Goal: Task Accomplishment & Management: Manage account settings

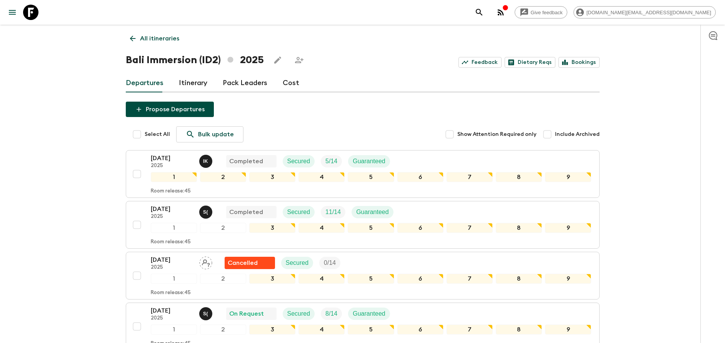
click at [142, 38] on p "All itineraries" at bounding box center [159, 38] width 39 height 9
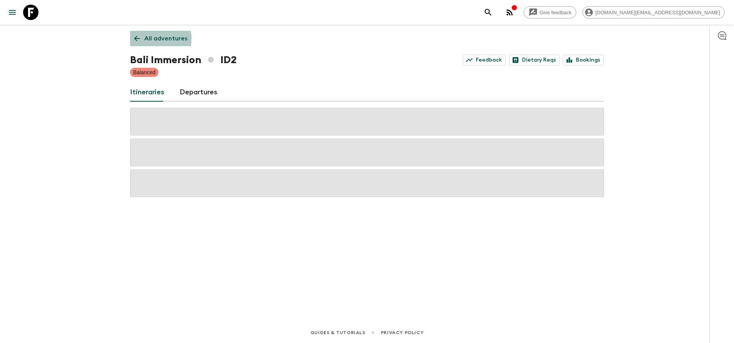
click at [142, 39] on link "All adventures" at bounding box center [161, 38] width 62 height 15
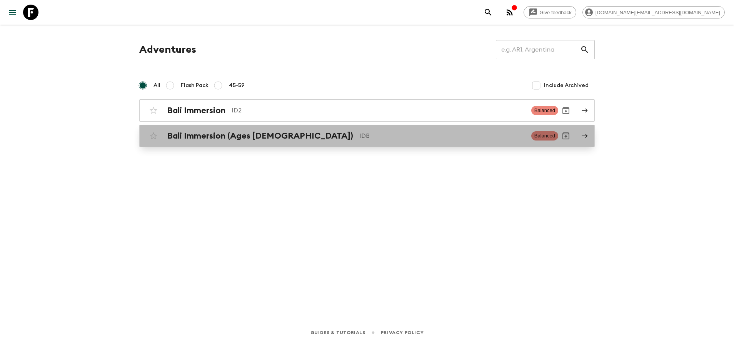
click at [204, 133] on h2 "Bali Immersion (Ages [DEMOGRAPHIC_DATA])" at bounding box center [260, 136] width 186 height 10
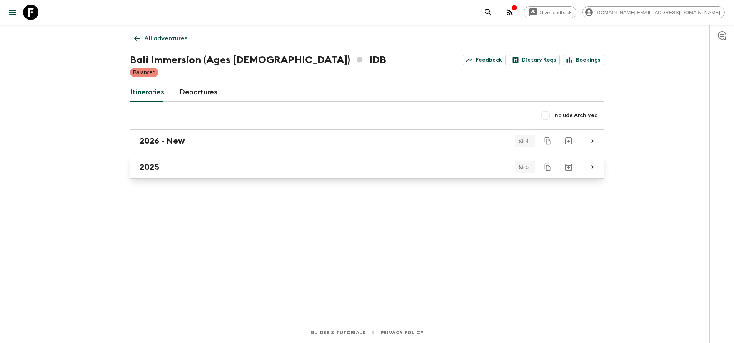
click at [208, 163] on div "2025" at bounding box center [360, 167] width 440 height 10
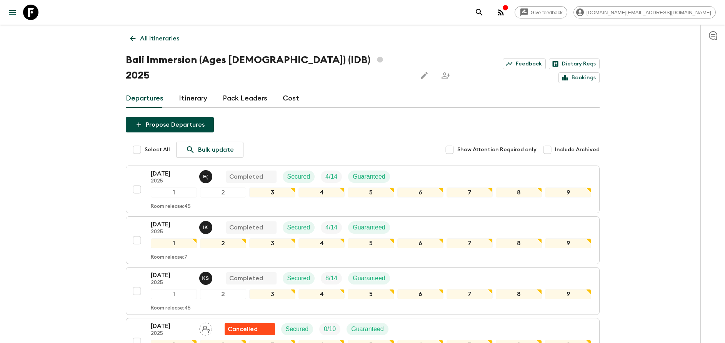
click at [142, 36] on p "All itineraries" at bounding box center [159, 38] width 39 height 9
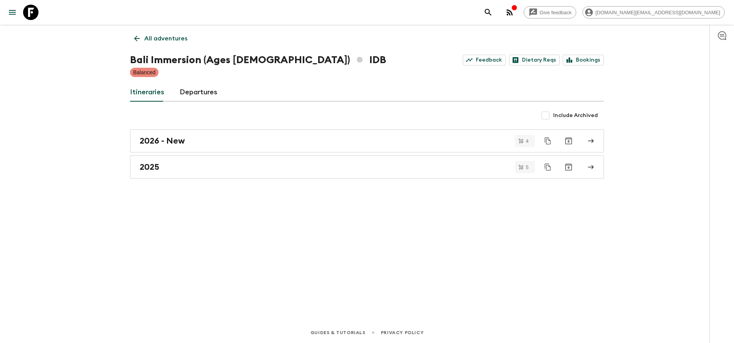
click at [171, 45] on link "All adventures" at bounding box center [161, 38] width 62 height 15
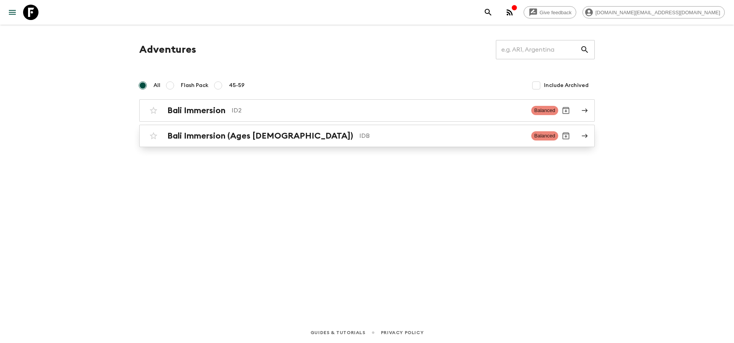
click at [247, 137] on h2 "Bali Immersion (Ages [DEMOGRAPHIC_DATA])" at bounding box center [260, 136] width 186 height 10
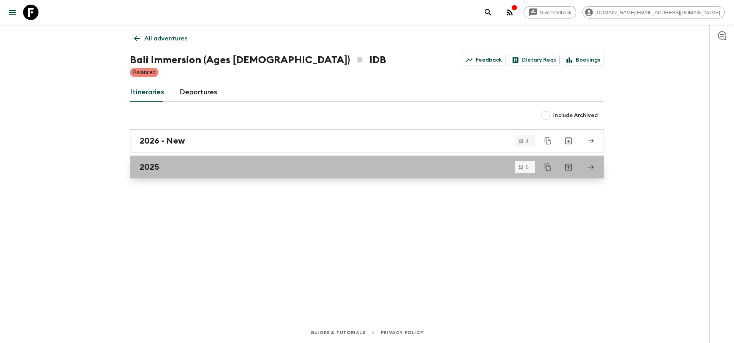
click at [227, 164] on div "2025" at bounding box center [360, 167] width 440 height 10
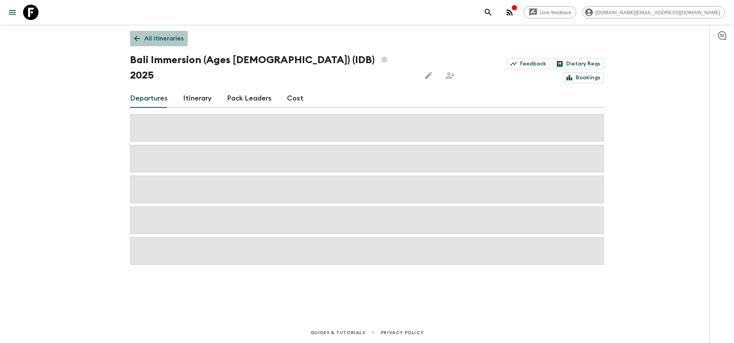
click at [163, 44] on link "All itineraries" at bounding box center [159, 38] width 58 height 15
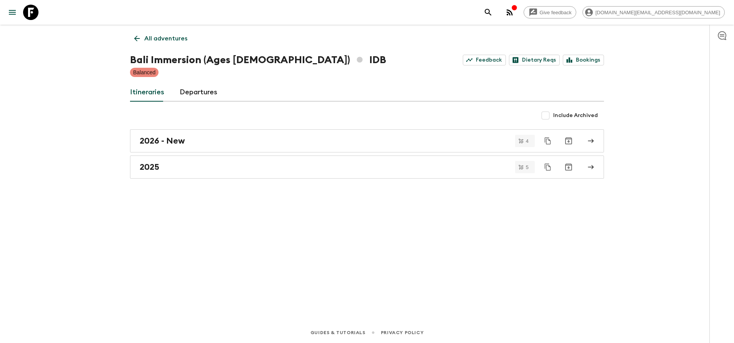
click at [162, 44] on link "All adventures" at bounding box center [161, 38] width 62 height 15
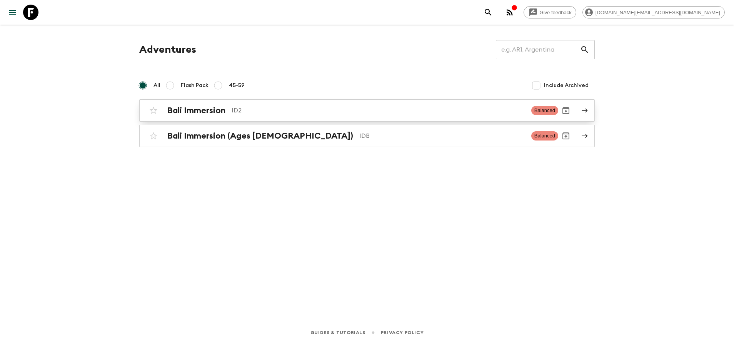
click at [183, 104] on div "Bali Immersion ID2 Balanced" at bounding box center [352, 110] width 412 height 15
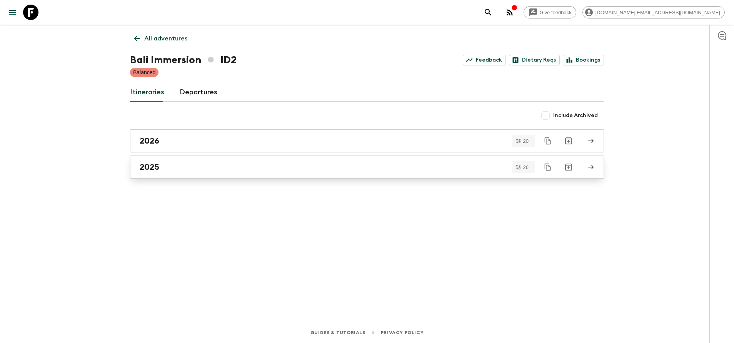
click at [203, 157] on link "2025" at bounding box center [367, 166] width 474 height 23
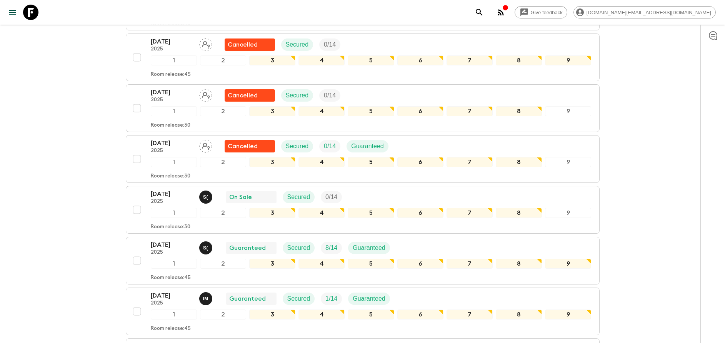
scroll to position [692, 0]
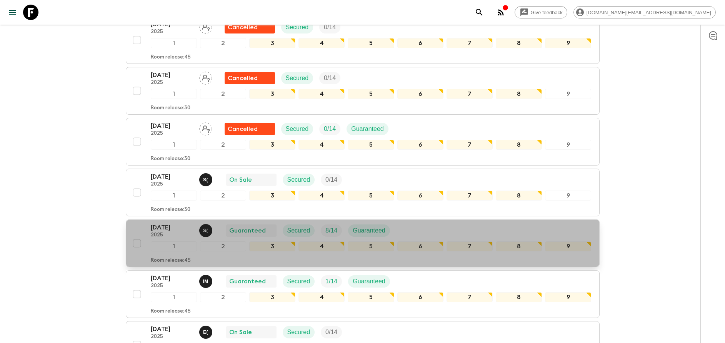
click at [177, 223] on p "[DATE]" at bounding box center [172, 227] width 42 height 9
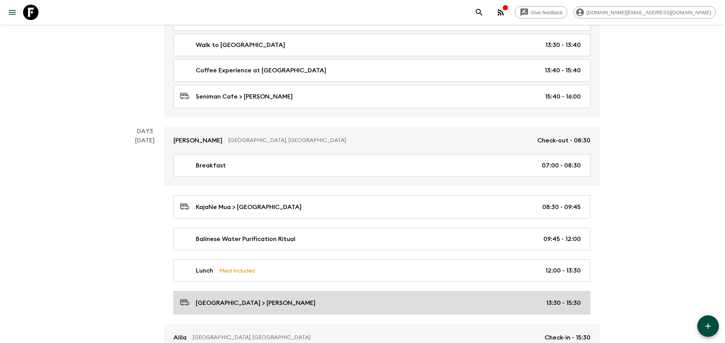
scroll to position [577, 0]
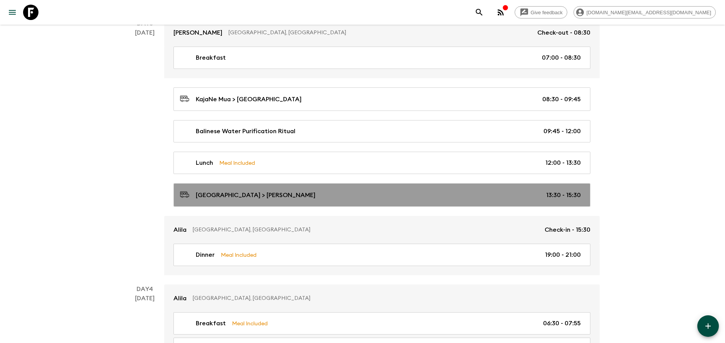
click at [290, 188] on link "[GEOGRAPHIC_DATA] > [PERSON_NAME] 13:30 - 15:30" at bounding box center [381, 194] width 417 height 23
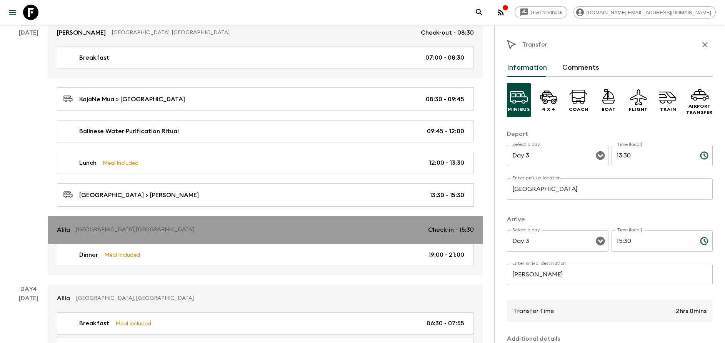
click at [154, 238] on link "[PERSON_NAME], [GEOGRAPHIC_DATA] Check-in - 15:30" at bounding box center [265, 230] width 435 height 28
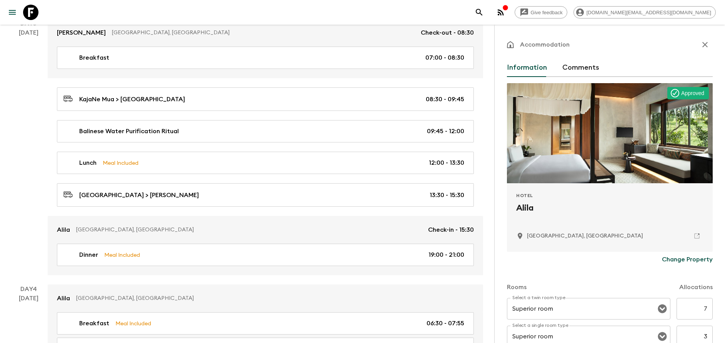
click at [665, 258] on p "Change Property" at bounding box center [687, 259] width 51 height 9
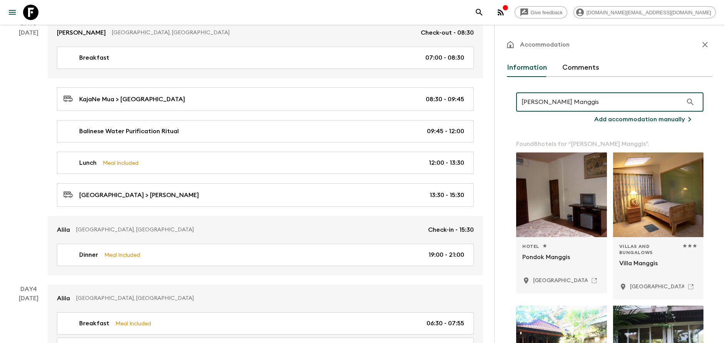
type input "[PERSON_NAME] Manggis"
click at [641, 120] on p "Add accommodation manually" at bounding box center [639, 119] width 91 height 9
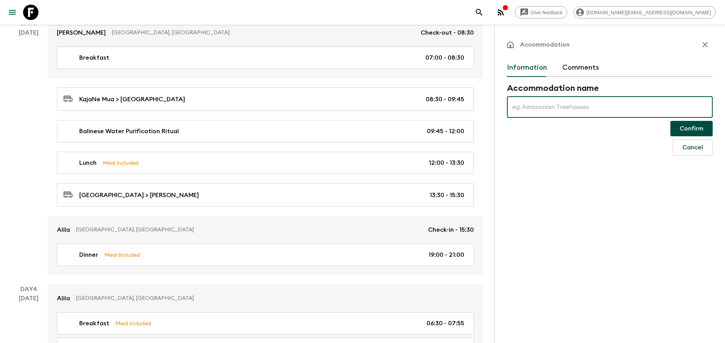
click at [574, 110] on input "text" at bounding box center [610, 107] width 206 height 22
type input "[PERSON_NAME] Manggis"
click at [690, 129] on button "Confirm" at bounding box center [691, 128] width 42 height 15
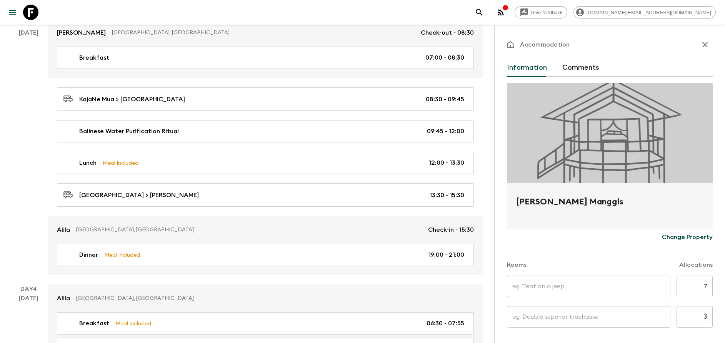
type input "Day 3"
type input "Day 6"
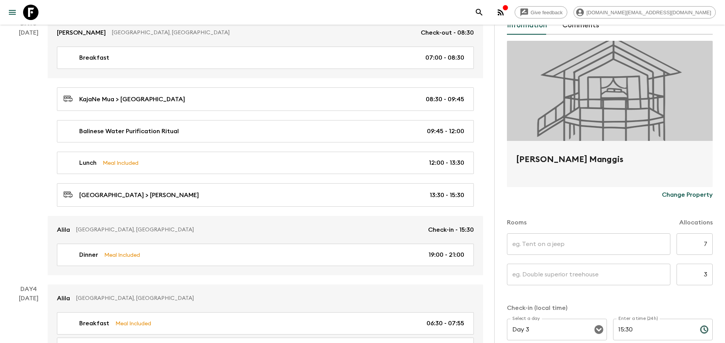
scroll to position [58, 0]
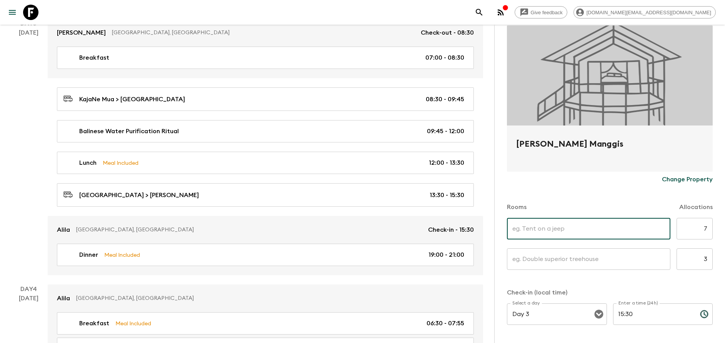
click at [580, 225] on input "text" at bounding box center [588, 229] width 163 height 22
type input "[PERSON_NAME] Pavilion"
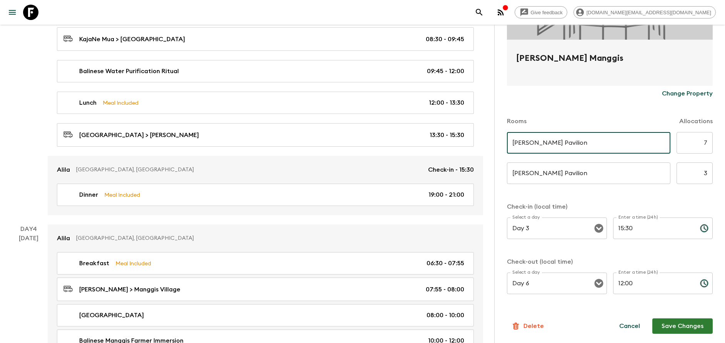
scroll to position [692, 0]
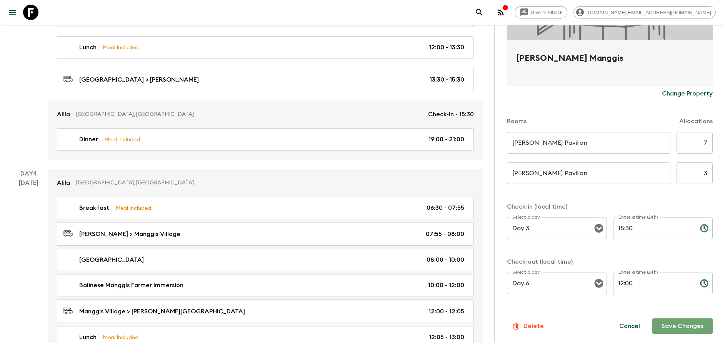
click at [663, 320] on button "Save Changes" at bounding box center [682, 325] width 60 height 15
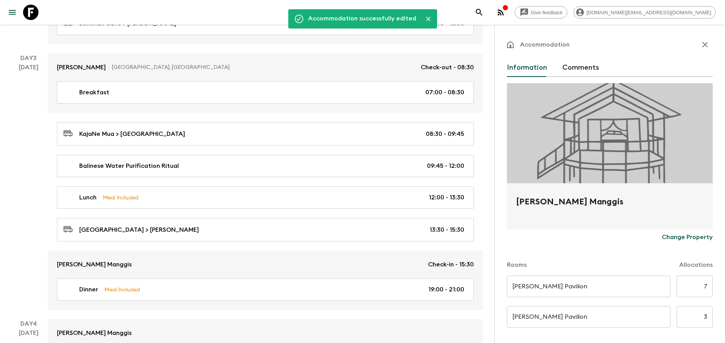
scroll to position [519, 0]
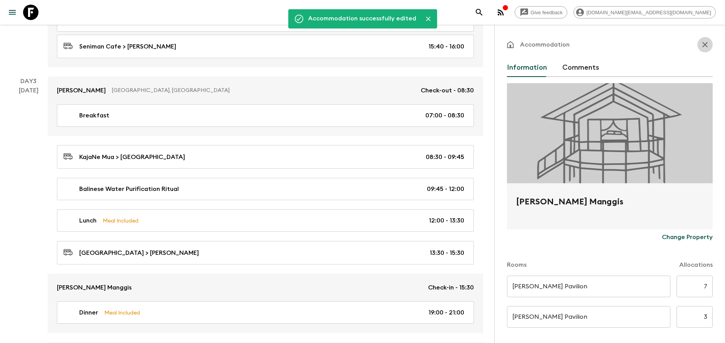
click at [702, 45] on icon "button" at bounding box center [704, 44] width 5 height 5
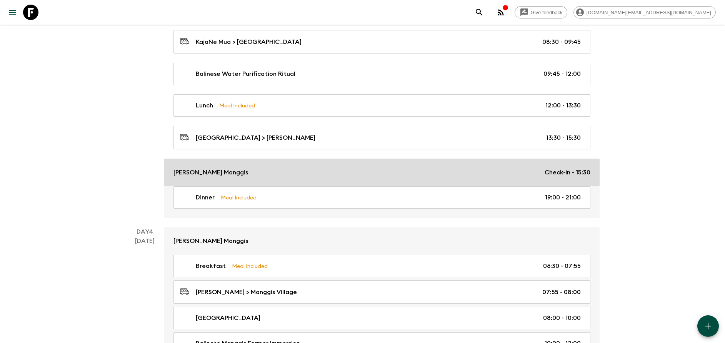
scroll to position [635, 0]
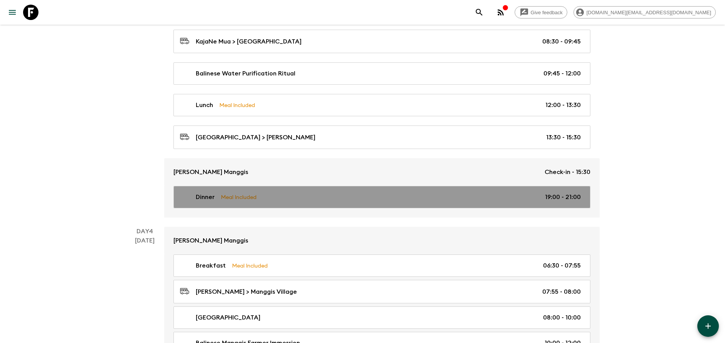
click at [244, 194] on p "Meal Included" at bounding box center [239, 197] width 36 height 8
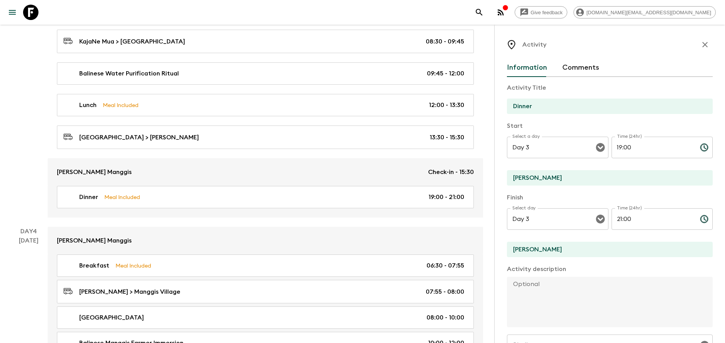
click at [563, 180] on input "[PERSON_NAME]" at bounding box center [607, 177] width 200 height 15
click at [514, 176] on input "[PERSON_NAME]" at bounding box center [607, 177] width 200 height 15
type input "[PERSON_NAME] Manggis"
click at [520, 247] on input "[PERSON_NAME]" at bounding box center [607, 249] width 200 height 15
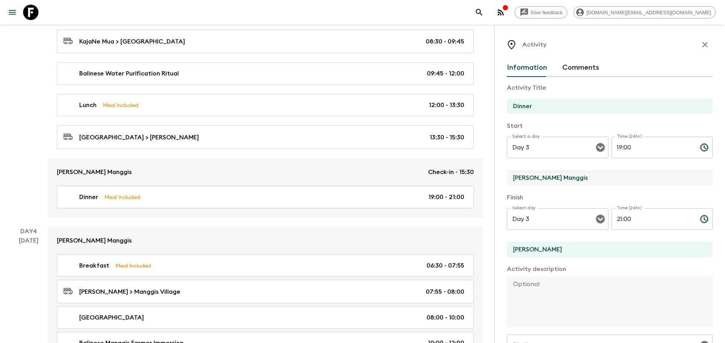
click at [520, 247] on input "[PERSON_NAME]" at bounding box center [607, 249] width 200 height 15
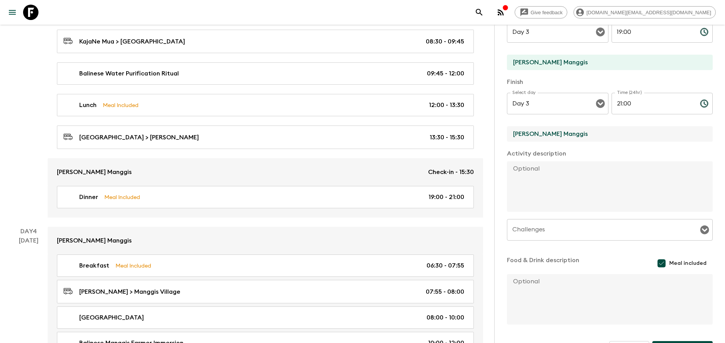
scroll to position [139, 0]
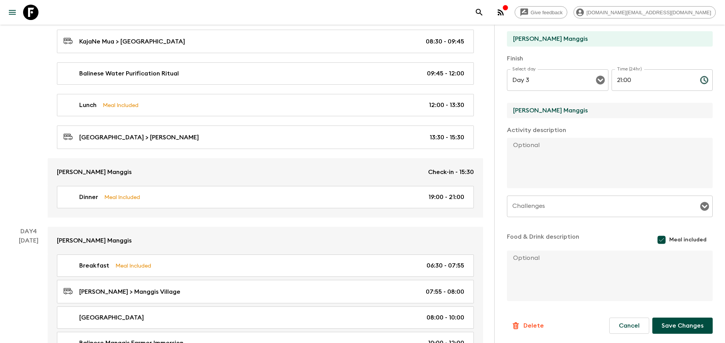
type input "[PERSON_NAME] Manggis"
click at [675, 319] on button "Save Changes" at bounding box center [682, 325] width 60 height 16
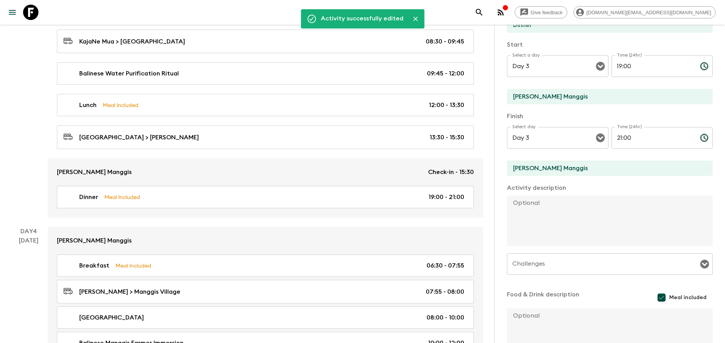
scroll to position [23, 0]
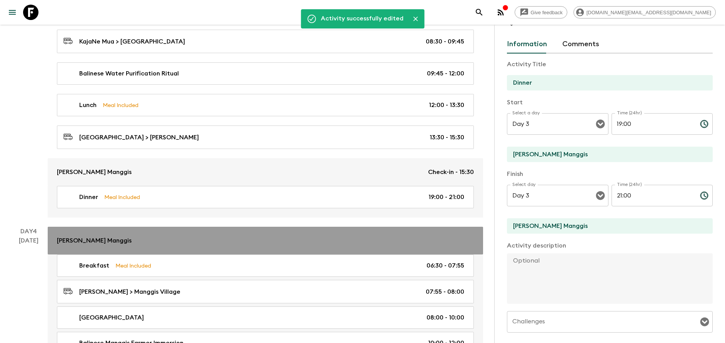
click at [150, 245] on div "[PERSON_NAME] Manggis" at bounding box center [265, 240] width 417 height 9
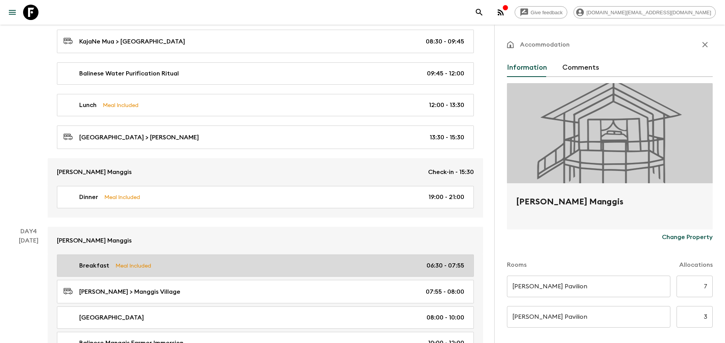
click at [148, 262] on p "Meal Included" at bounding box center [133, 265] width 36 height 8
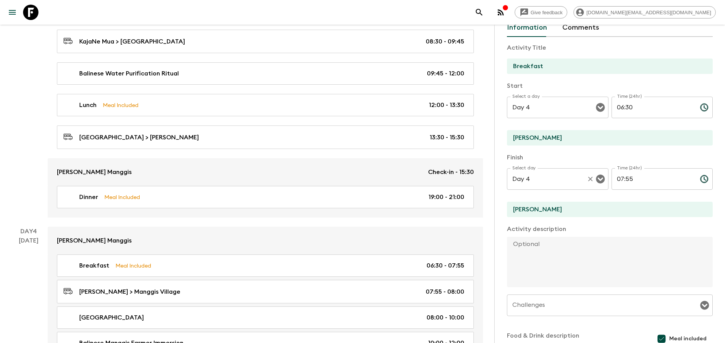
scroll to position [58, 0]
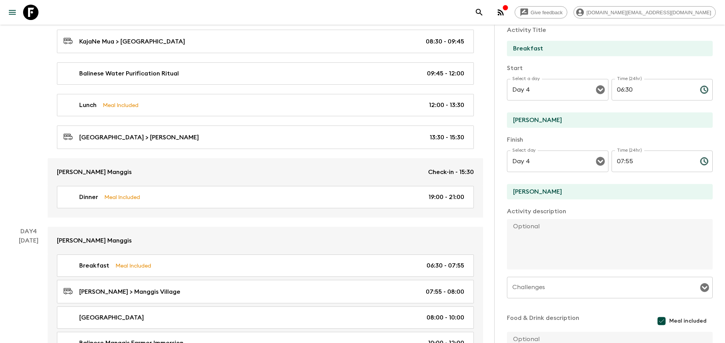
click at [518, 122] on input "[PERSON_NAME]" at bounding box center [607, 119] width 200 height 15
type input "[PERSON_NAME] Manggis"
click at [520, 187] on input "[PERSON_NAME]" at bounding box center [607, 191] width 200 height 15
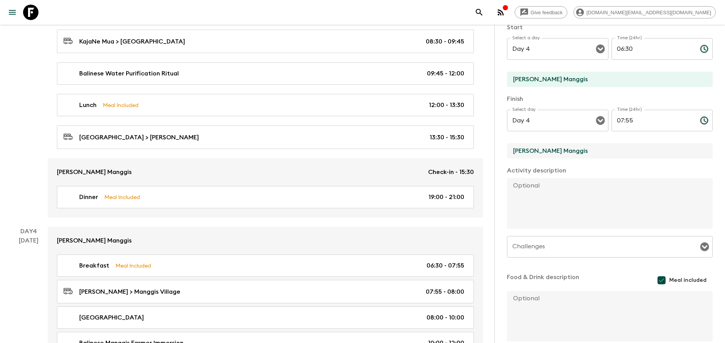
scroll to position [139, 0]
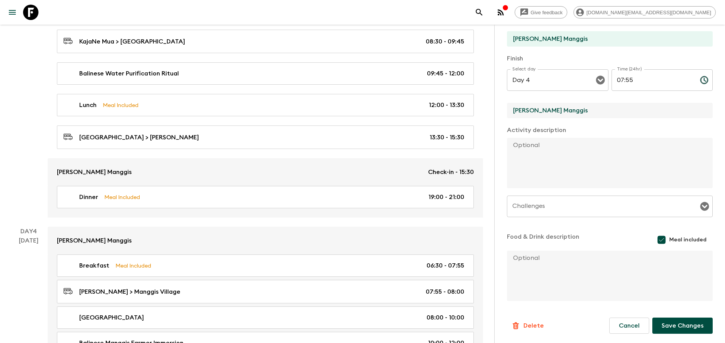
type input "[PERSON_NAME] Manggis"
click at [666, 332] on button "Save Changes" at bounding box center [682, 325] width 60 height 16
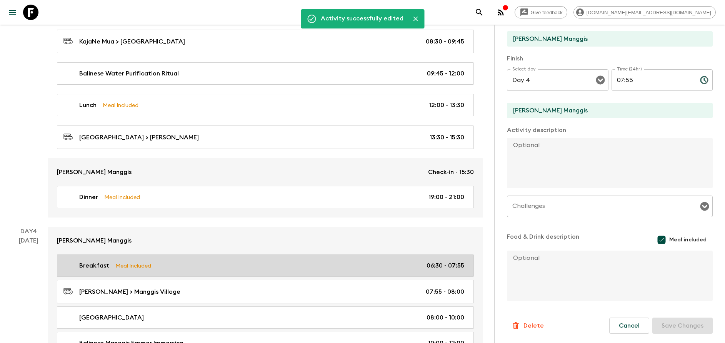
click at [148, 268] on p "Meal Included" at bounding box center [133, 265] width 36 height 8
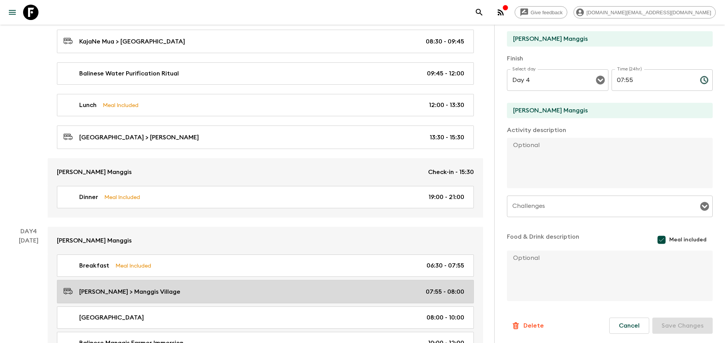
click at [123, 292] on p "[PERSON_NAME] > Manggis Village" at bounding box center [129, 291] width 101 height 9
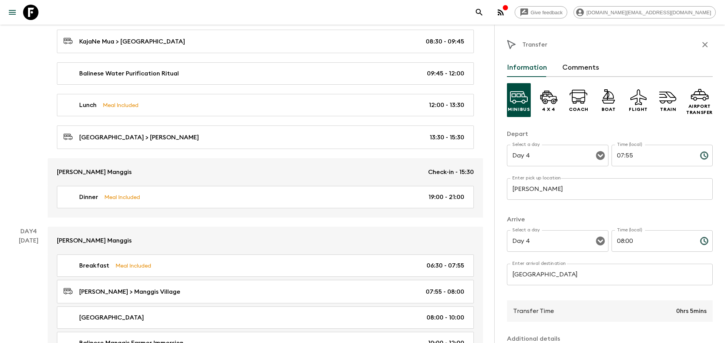
click at [523, 184] on input "[PERSON_NAME]" at bounding box center [610, 189] width 206 height 22
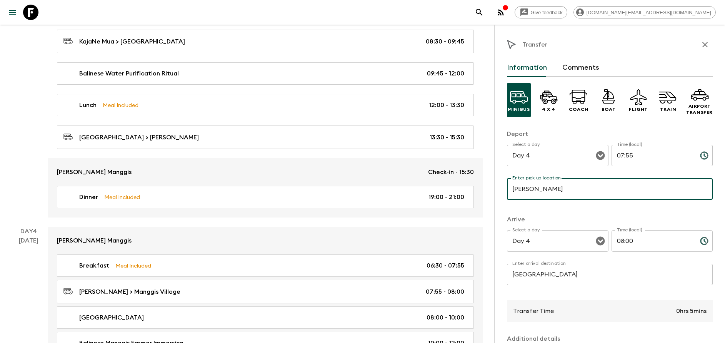
click at [523, 184] on input "[PERSON_NAME]" at bounding box center [610, 189] width 206 height 22
type input "[PERSON_NAME] Manggis"
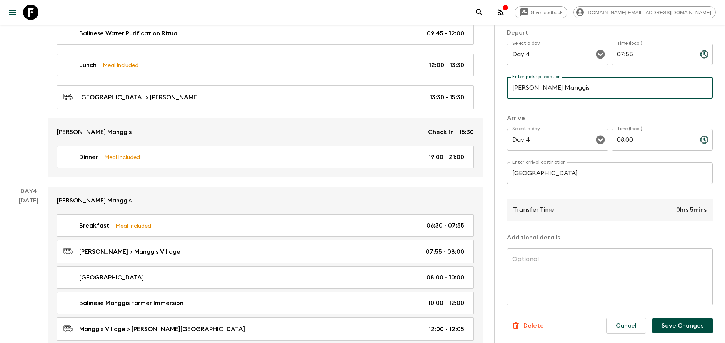
scroll to position [692, 0]
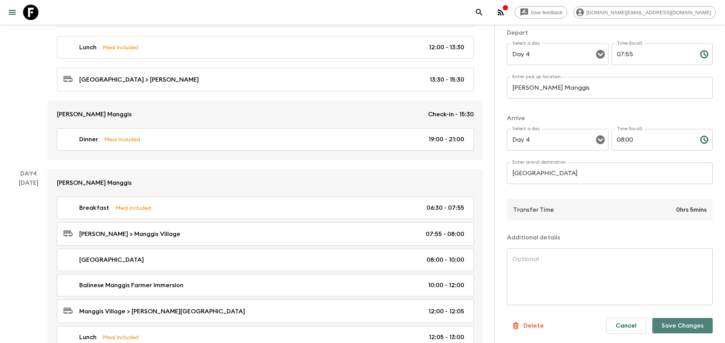
click at [670, 329] on button "Save Changes" at bounding box center [682, 325] width 60 height 15
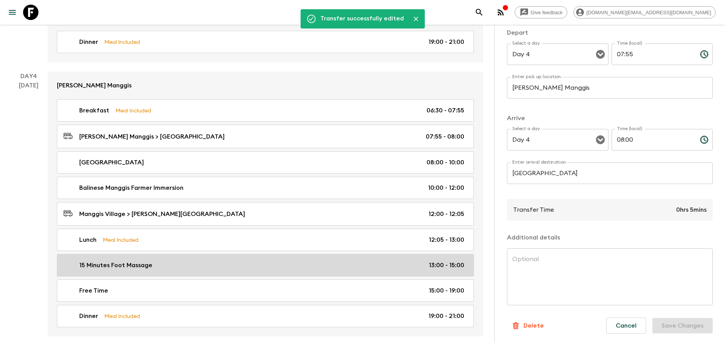
scroll to position [808, 0]
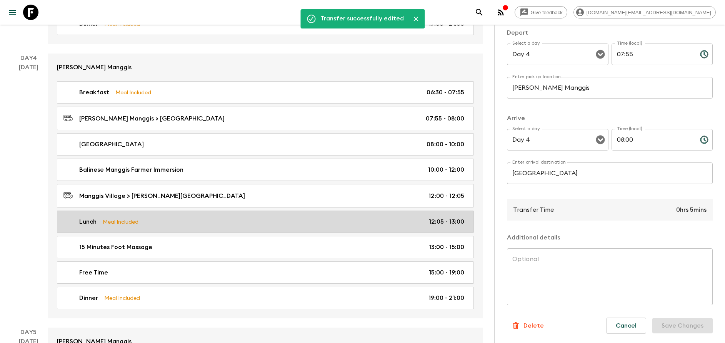
click at [182, 214] on link "Lunch Meal Included 12:05 - 13:00" at bounding box center [265, 221] width 417 height 22
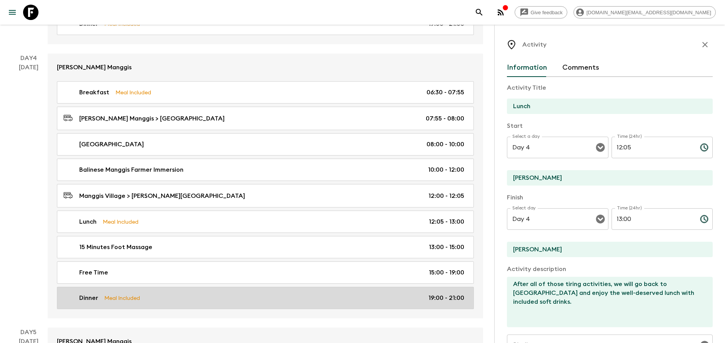
click at [141, 293] on div "Dinner Meal Included 19:00 - 21:00" at bounding box center [263, 297] width 401 height 9
type input "Dinner"
type input "[PERSON_NAME]"
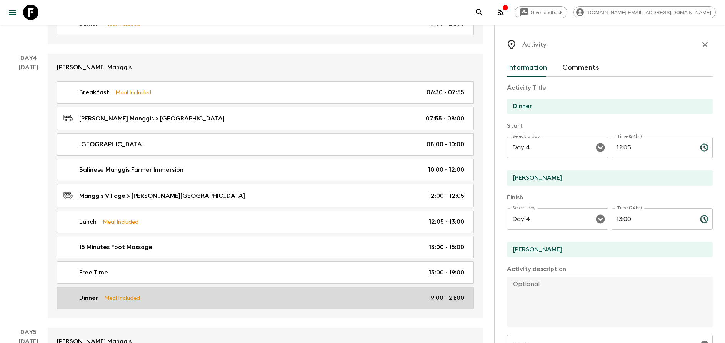
type input "19:00"
type input "21:00"
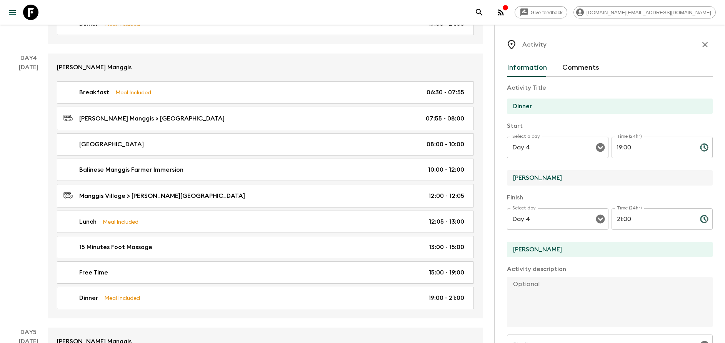
click at [527, 177] on input "[PERSON_NAME]" at bounding box center [607, 177] width 200 height 15
click at [521, 177] on input "[PERSON_NAME]" at bounding box center [607, 177] width 200 height 15
type input "[PERSON_NAME] Manggis"
click at [523, 248] on input "[PERSON_NAME]" at bounding box center [607, 249] width 200 height 15
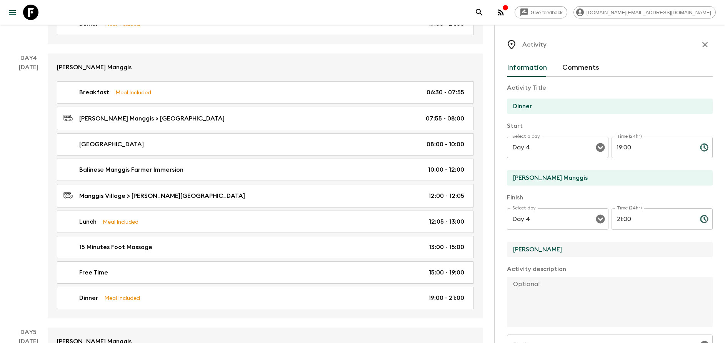
click at [523, 248] on input "[PERSON_NAME]" at bounding box center [607, 249] width 200 height 15
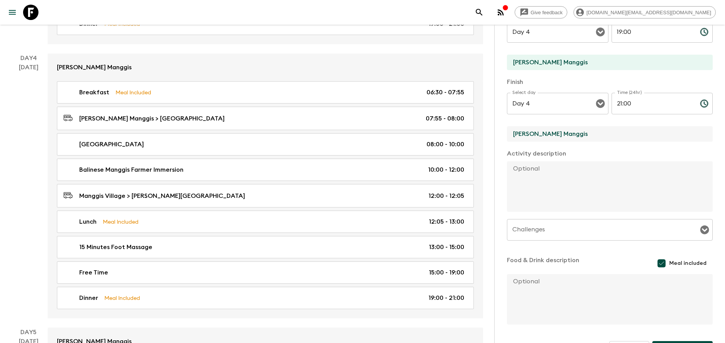
scroll to position [139, 0]
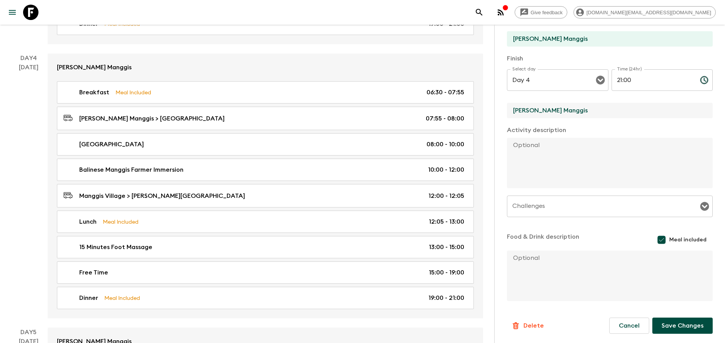
type input "[PERSON_NAME] Manggis"
click at [678, 316] on form "Activity Title Dinner Start Select a day Day 4 Select a day ​ Time (24hr) 19:00…" at bounding box center [610, 135] width 206 height 395
click at [674, 324] on button "Save Changes" at bounding box center [682, 325] width 60 height 16
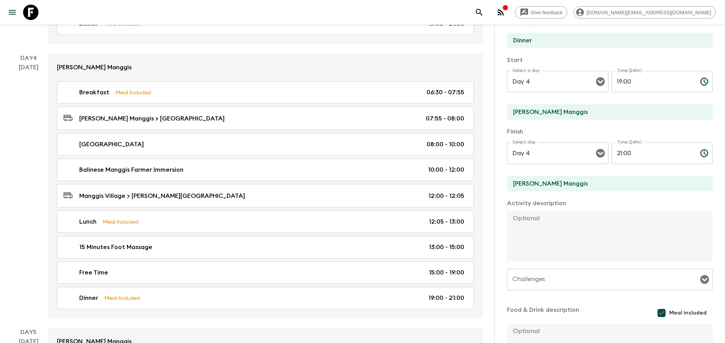
scroll to position [0, 0]
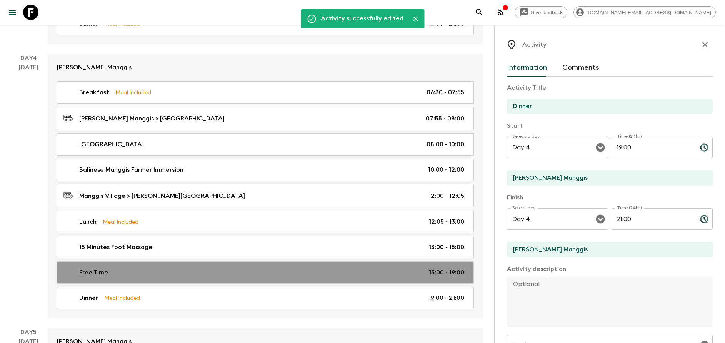
click at [118, 275] on div "Free Time 15:00 - 19:00" at bounding box center [263, 272] width 401 height 9
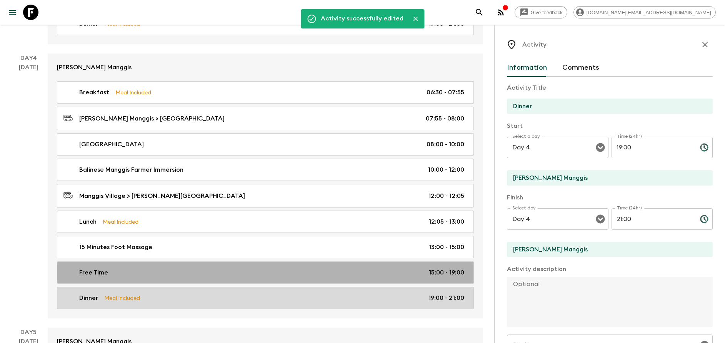
type input "Free Time"
type textarea "Let yourself relax and enjoy the valley view or take one of the optionals offer…"
checkbox input "false"
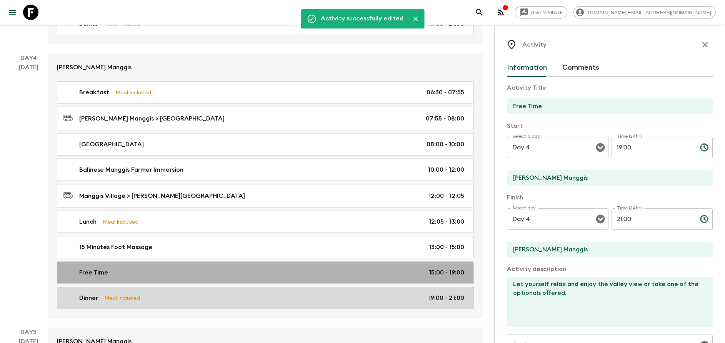
type input "15:00"
type input "19:00"
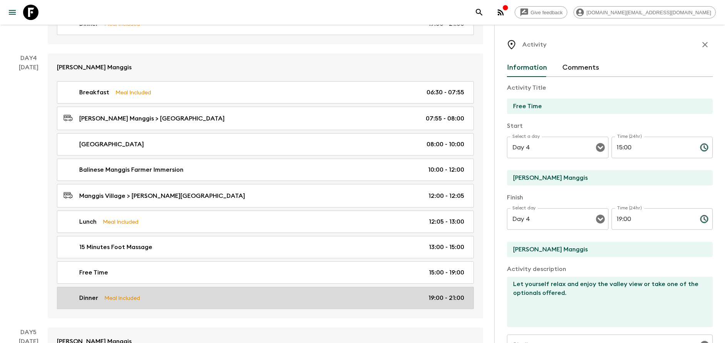
click at [118, 297] on p "Meal Included" at bounding box center [122, 297] width 36 height 8
type input "Dinner"
checkbox input "true"
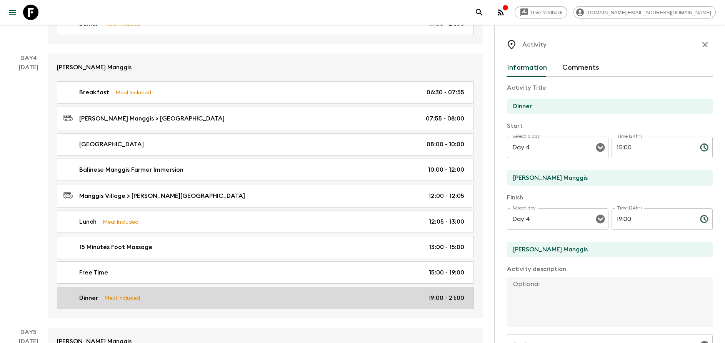
type input "19:00"
type input "21:00"
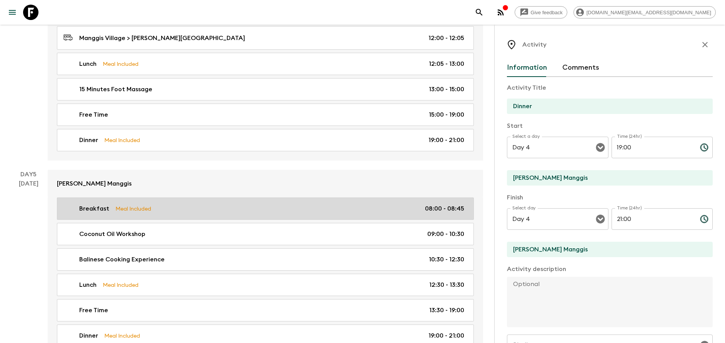
scroll to position [981, 0]
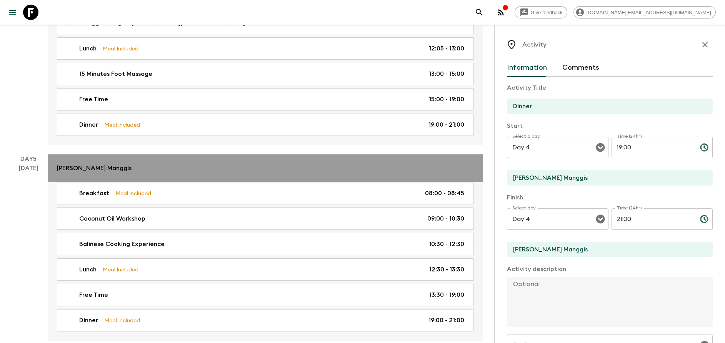
click at [125, 175] on link "[PERSON_NAME] Manggis" at bounding box center [265, 168] width 435 height 28
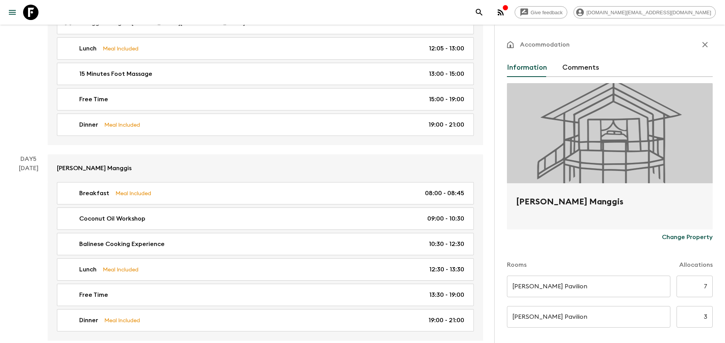
click at [140, 207] on div "Breakfast Meal Included 08:00 - 08:45 Coconut Oil Workshop 09:00 - 10:30 Baline…" at bounding box center [265, 261] width 435 height 158
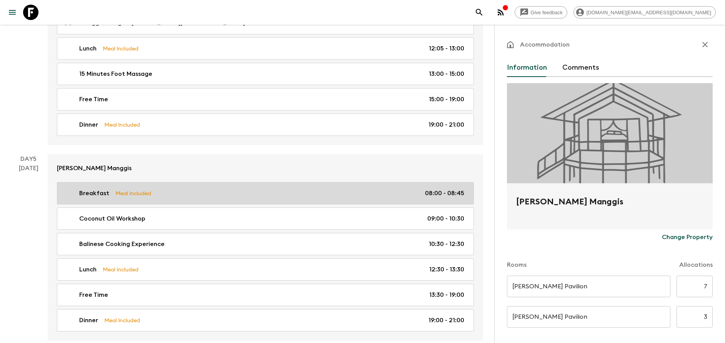
click at [147, 195] on p "Meal Included" at bounding box center [133, 193] width 36 height 8
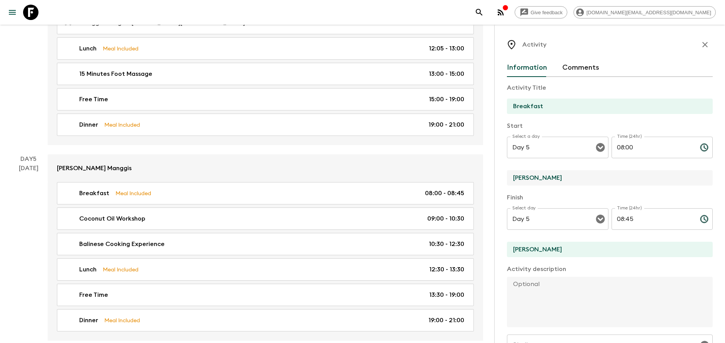
click at [525, 180] on input "[PERSON_NAME]" at bounding box center [607, 177] width 200 height 15
click at [517, 175] on input "[PERSON_NAME]" at bounding box center [607, 177] width 200 height 15
click at [515, 176] on input "[PERSON_NAME]" at bounding box center [607, 177] width 200 height 15
type input "[PERSON_NAME] Manggis"
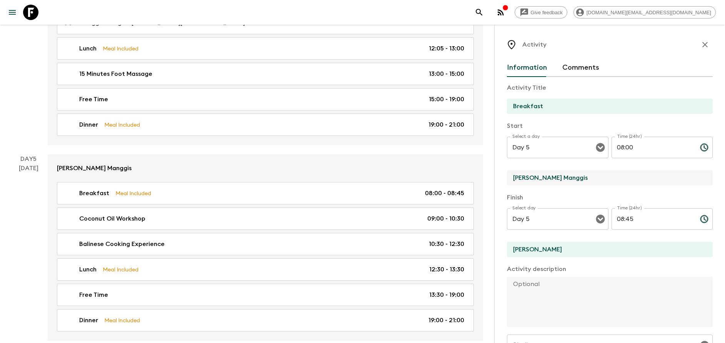
click at [516, 245] on input "[PERSON_NAME]" at bounding box center [607, 249] width 200 height 15
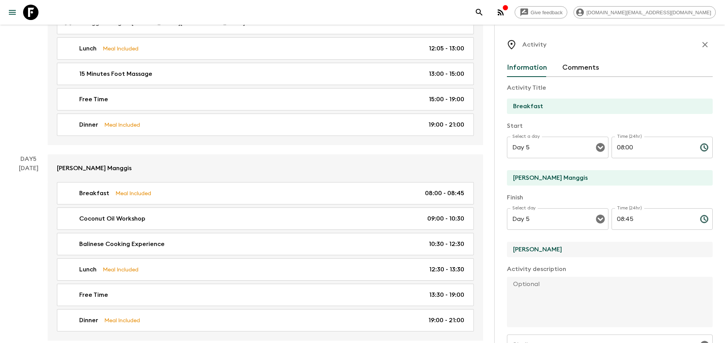
click at [516, 245] on input "[PERSON_NAME]" at bounding box center [607, 249] width 200 height 15
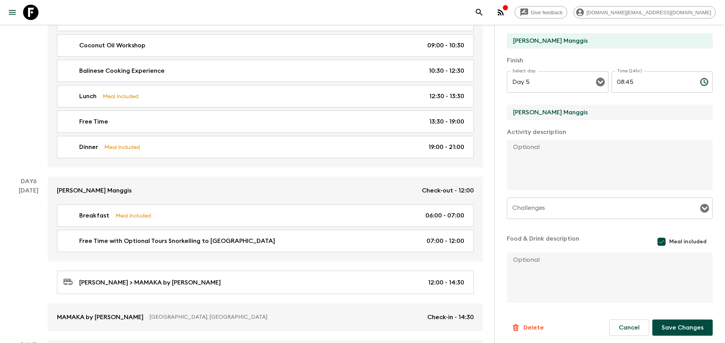
scroll to position [139, 0]
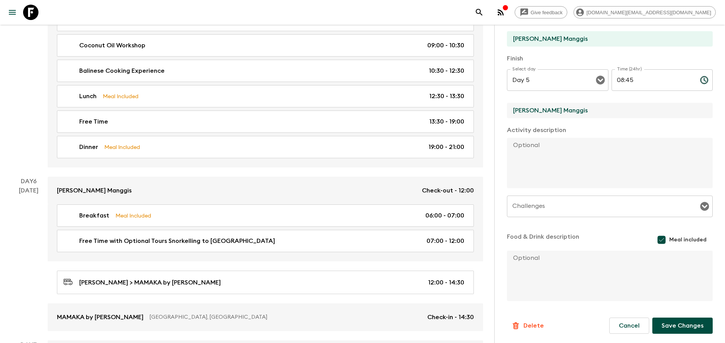
type input "[PERSON_NAME] Manggis"
click at [685, 326] on button "Save Changes" at bounding box center [682, 325] width 60 height 16
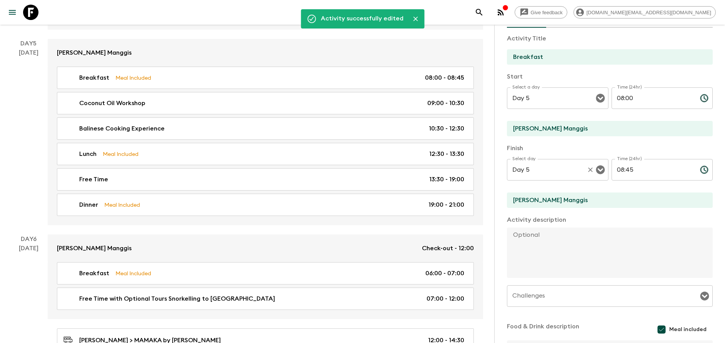
scroll to position [0, 0]
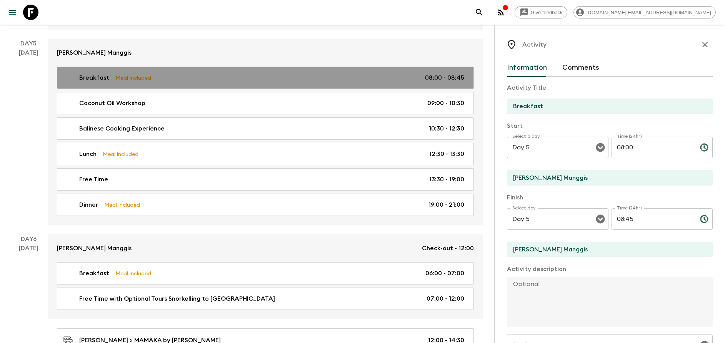
click at [175, 82] on div "Breakfast Meal Included 08:00 - 08:45" at bounding box center [263, 77] width 401 height 9
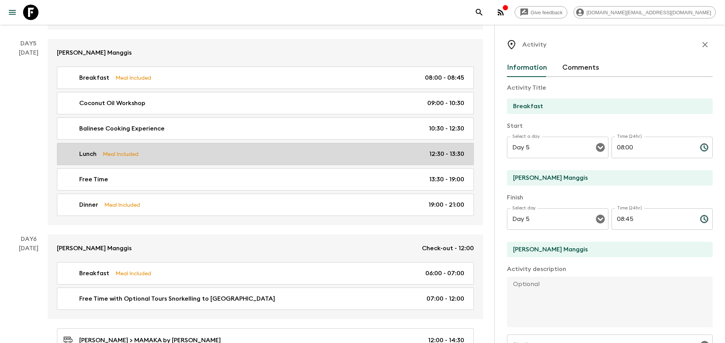
click at [122, 155] on p "Meal Included" at bounding box center [121, 154] width 36 height 8
type input "Lunch"
type textarea "Afterwards, indulge yourself in the culinary pleasures you have created - enjoy…"
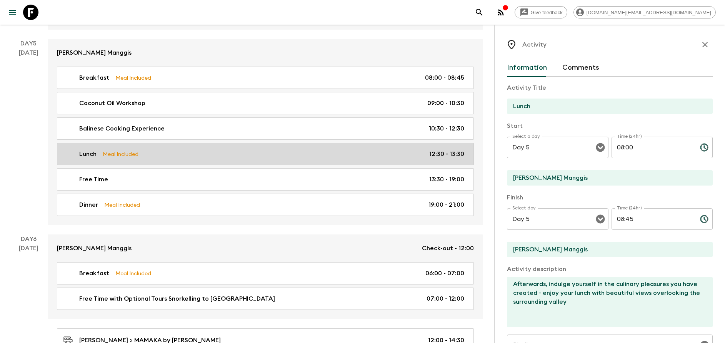
type input "12:30"
type input "13:30"
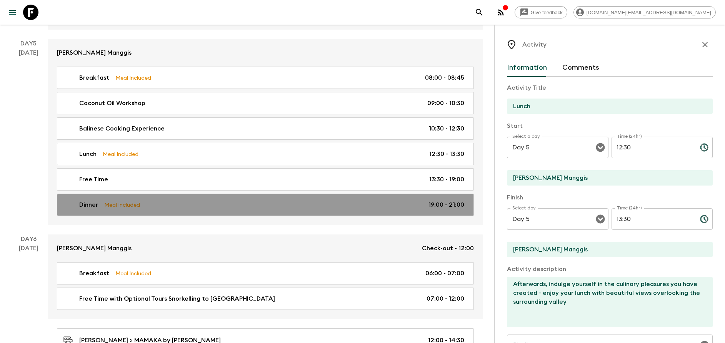
click at [125, 197] on link "Dinner Meal Included 19:00 - 21:00" at bounding box center [265, 204] width 417 height 22
type input "Dinner"
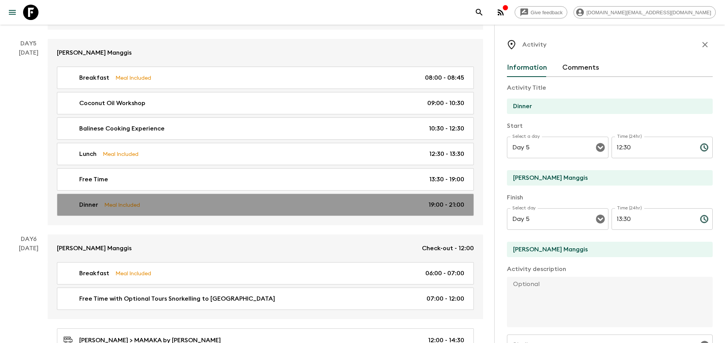
type input "19:00"
type input "21:00"
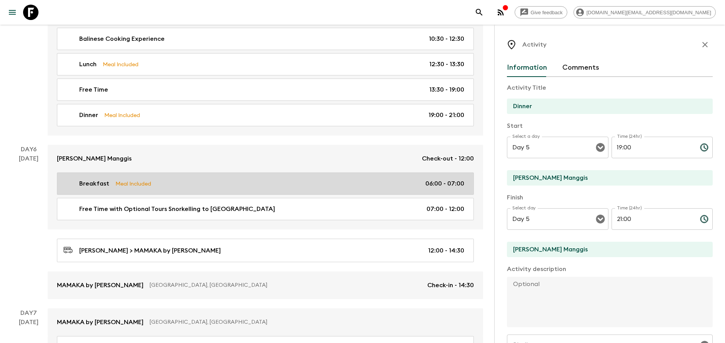
scroll to position [1212, 0]
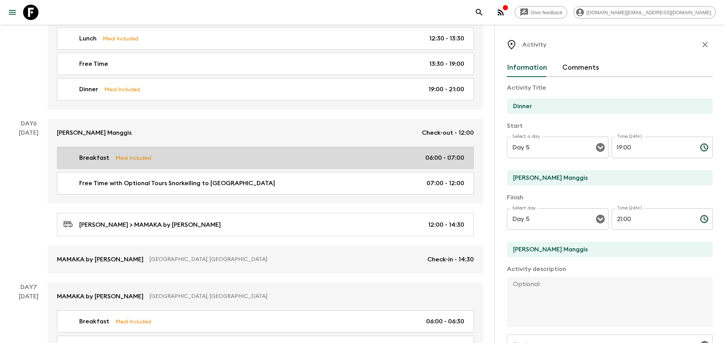
click at [146, 160] on p "Meal Included" at bounding box center [133, 157] width 36 height 8
type input "Breakfast"
type input "[PERSON_NAME]"
type input "Day 6"
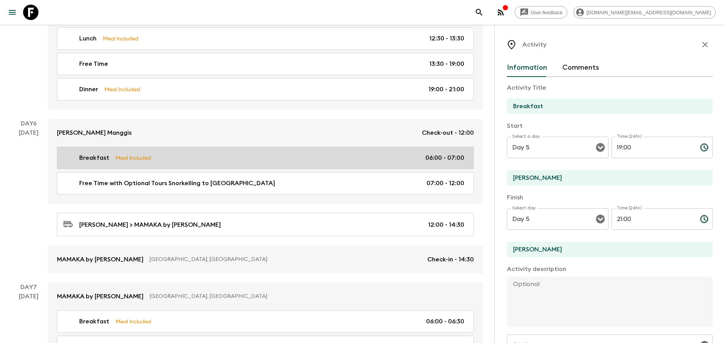
type input "06:00"
type input "Day 6"
type input "07:00"
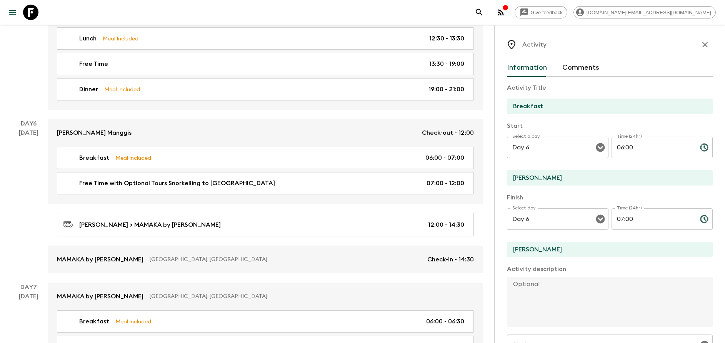
click at [519, 178] on input "[PERSON_NAME]" at bounding box center [607, 177] width 200 height 15
type input "[PERSON_NAME] Manggis"
click at [513, 251] on input "[PERSON_NAME]" at bounding box center [607, 249] width 200 height 15
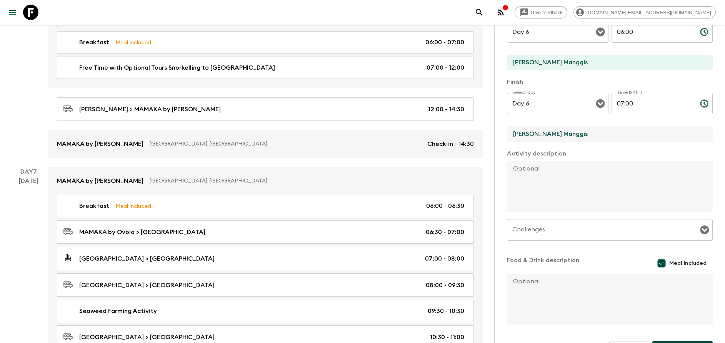
scroll to position [139, 0]
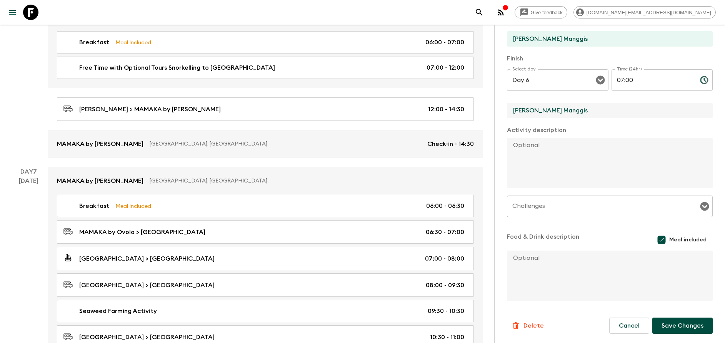
type input "[PERSON_NAME] Manggis"
click at [688, 319] on button "Save Changes" at bounding box center [682, 325] width 60 height 16
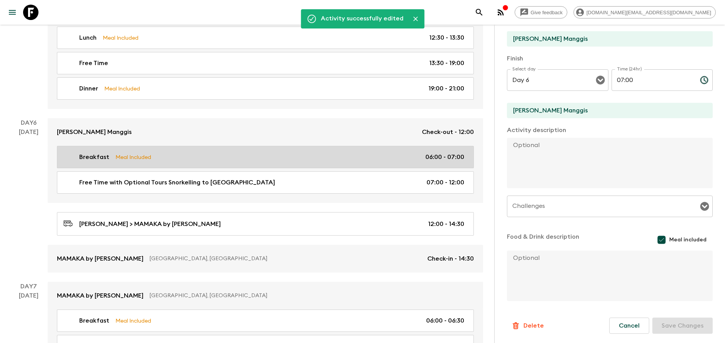
scroll to position [1212, 0]
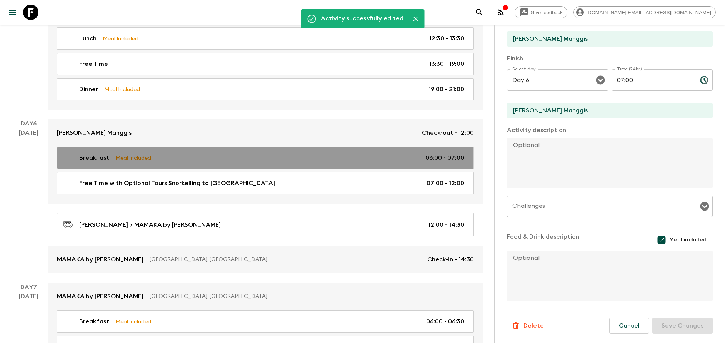
click at [143, 163] on link "Breakfast Meal Included 06:00 - 07:00" at bounding box center [265, 158] width 417 height 22
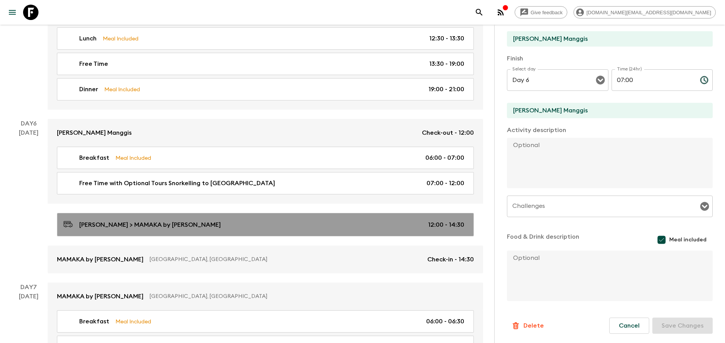
drag, startPoint x: 184, startPoint y: 223, endPoint x: 210, endPoint y: 222, distance: 26.2
click at [183, 223] on div "[PERSON_NAME] > MAMAKA by Ovolo 12:00 - 14:30" at bounding box center [263, 224] width 401 height 10
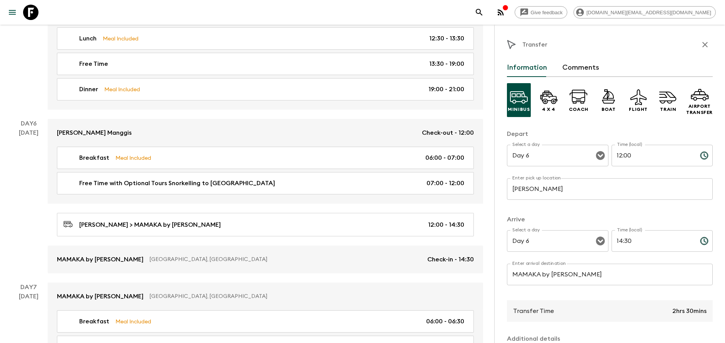
click at [570, 190] on input "[PERSON_NAME]" at bounding box center [610, 189] width 206 height 22
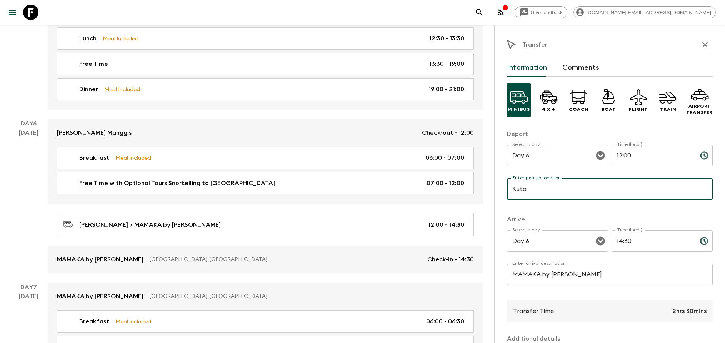
type input "[GEOGRAPHIC_DATA]"
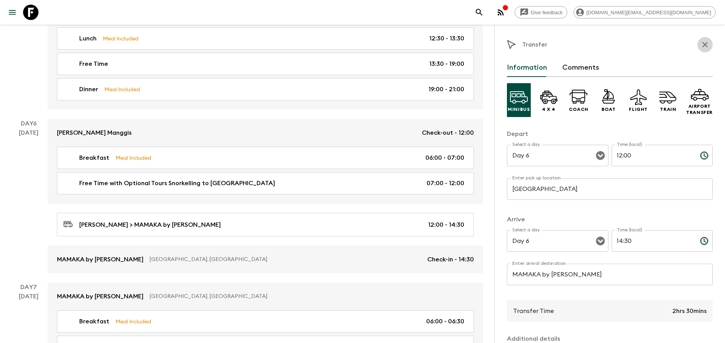
click at [700, 44] on icon "button" at bounding box center [704, 44] width 9 height 9
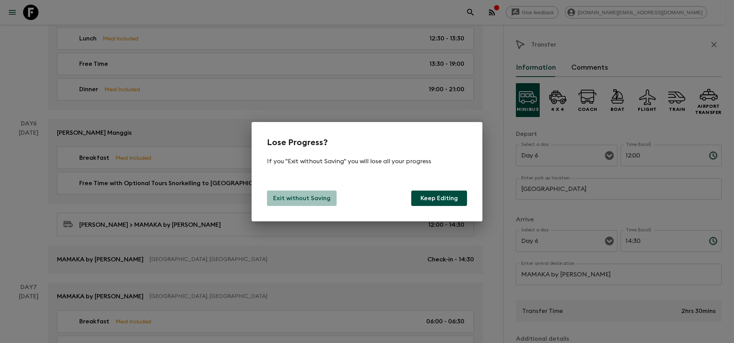
click at [310, 201] on p "Exit without Saving" at bounding box center [301, 197] width 57 height 9
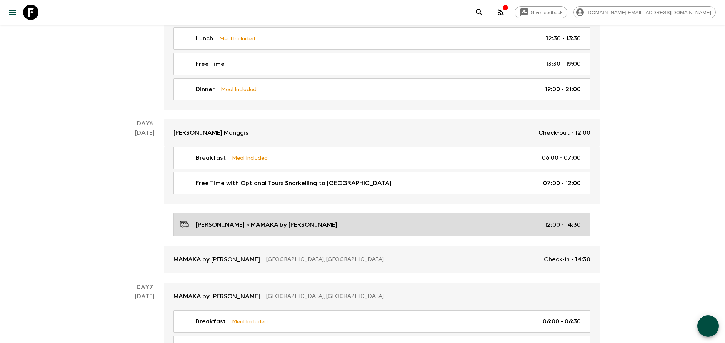
click at [294, 227] on p "[PERSON_NAME] > MAMAKA by [PERSON_NAME]" at bounding box center [267, 224] width 142 height 9
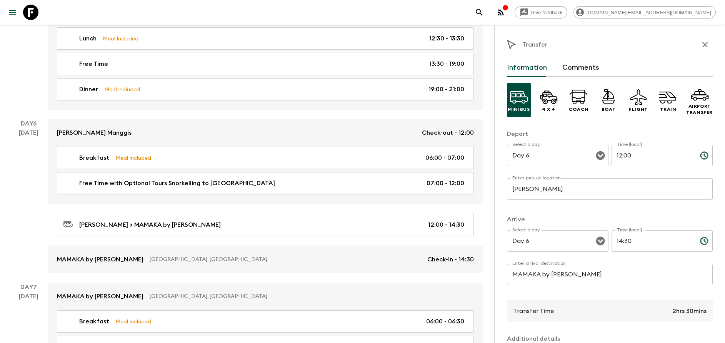
click at [547, 189] on input "[PERSON_NAME]" at bounding box center [610, 189] width 206 height 22
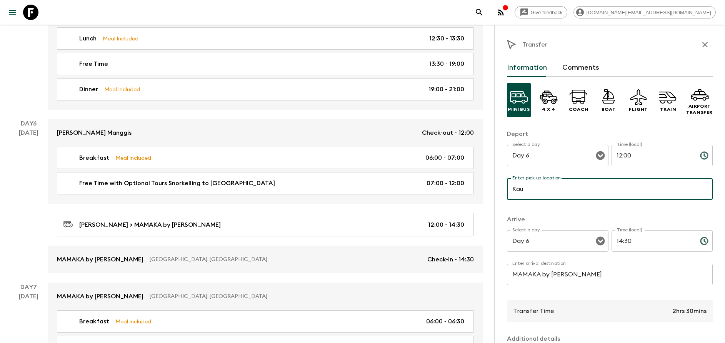
type input "[PERSON_NAME] Manggis"
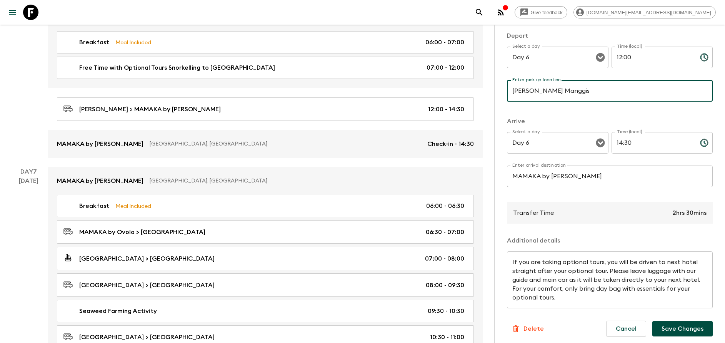
scroll to position [101, 0]
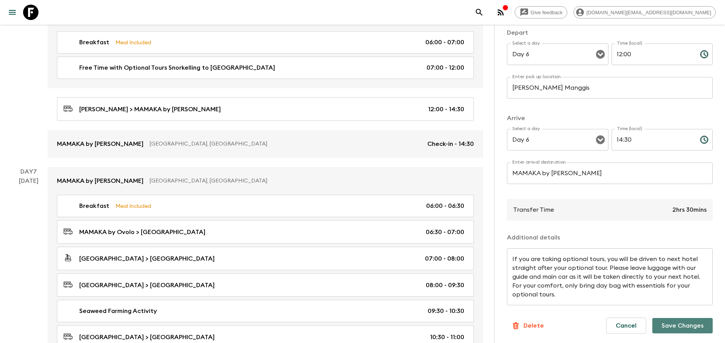
click at [675, 322] on button "Save Changes" at bounding box center [682, 325] width 60 height 15
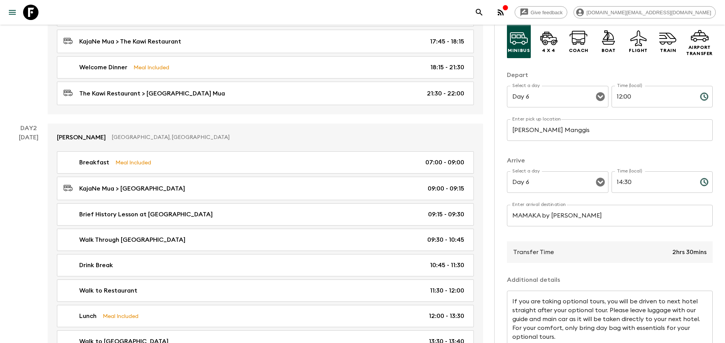
scroll to position [0, 0]
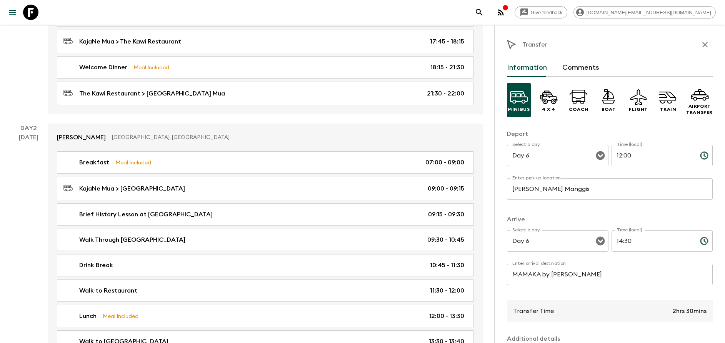
click at [700, 47] on icon "button" at bounding box center [704, 44] width 9 height 9
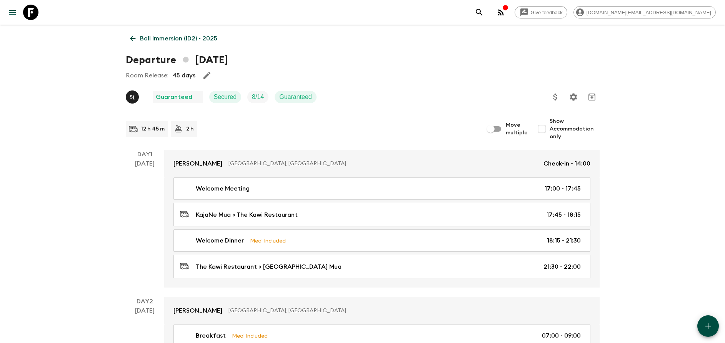
click at [157, 44] on link "Bali Immersion (ID2) • 2025" at bounding box center [174, 38] width 96 height 15
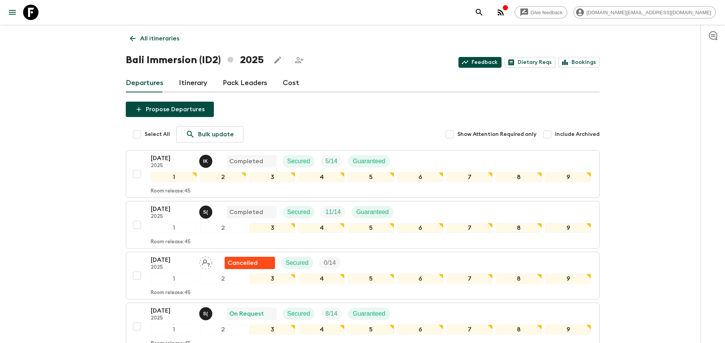
click at [482, 61] on link "Feedback" at bounding box center [479, 62] width 43 height 11
